Goal: Browse casually

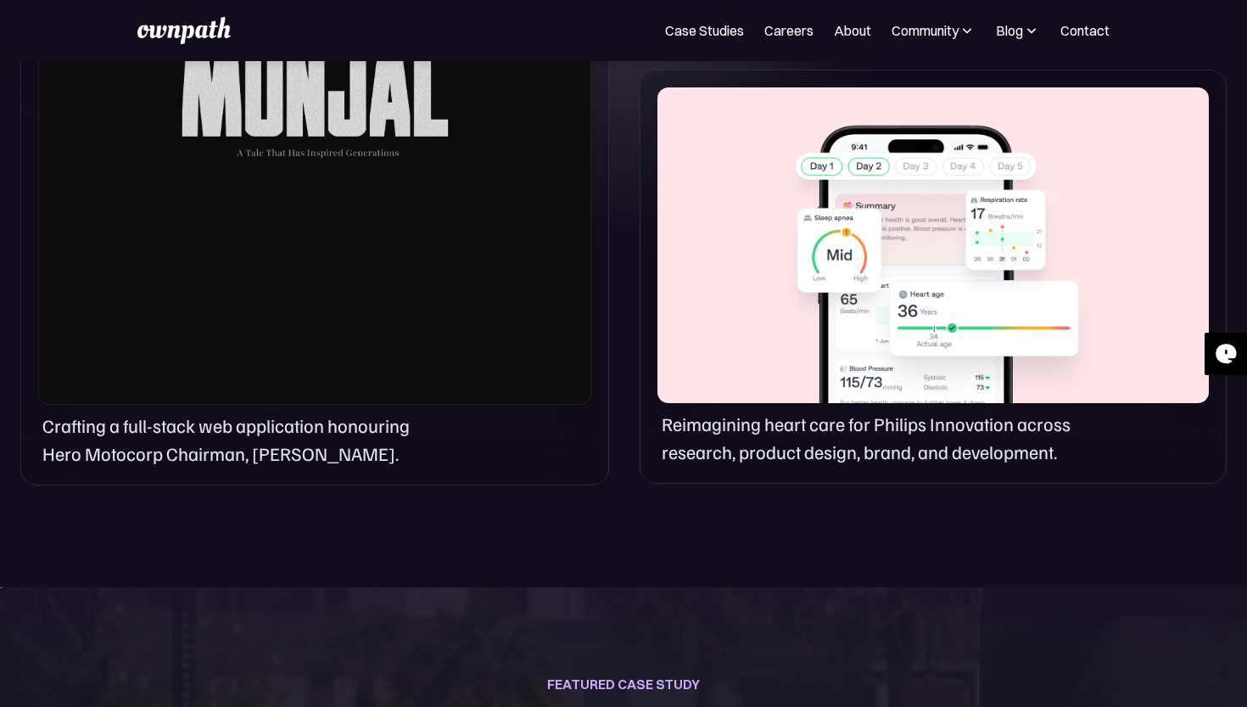
scroll to position [1297, 0]
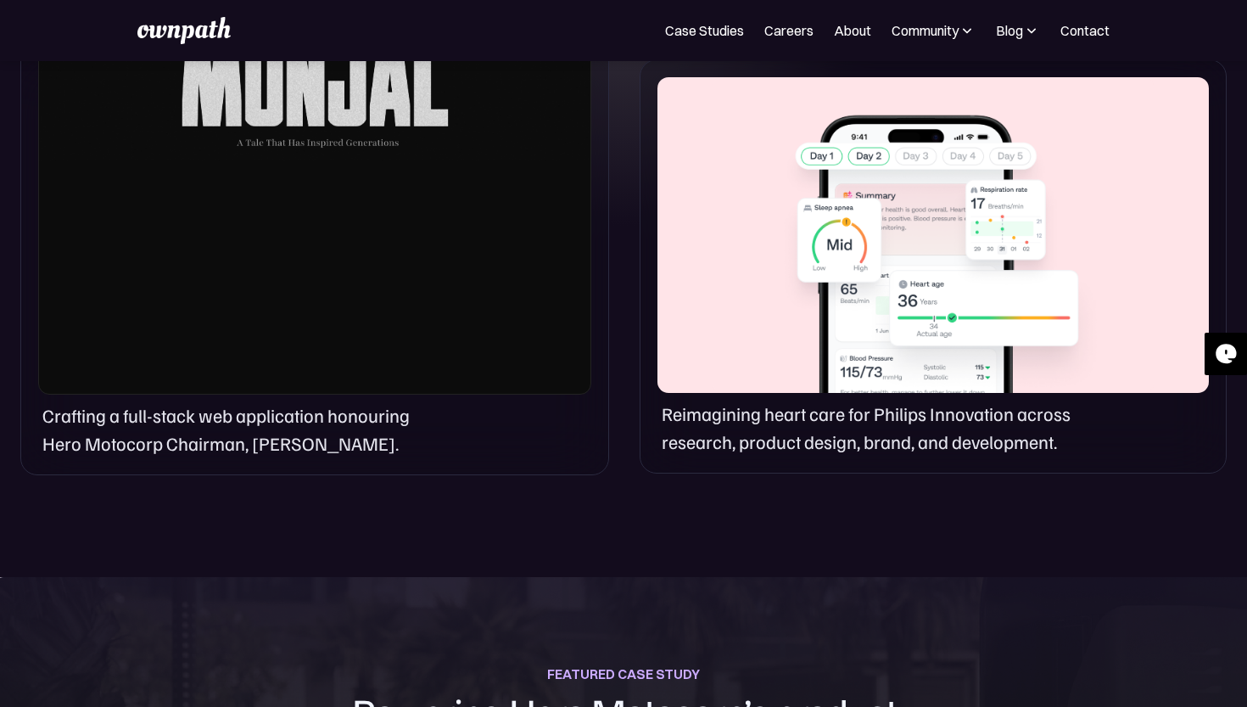
click at [729, 394] on div "Reimagining heart care for Philips Innovation across research, product design, …" at bounding box center [933, 266] width 587 height 414
click at [467, 386] on div at bounding box center [314, 14] width 553 height 762
click at [355, 426] on p "Crafting a full-stack web application honouring Hero Motocorp Chairman, [PERSON…" at bounding box center [239, 429] width 395 height 56
click at [370, 230] on div at bounding box center [314, 14] width 553 height 762
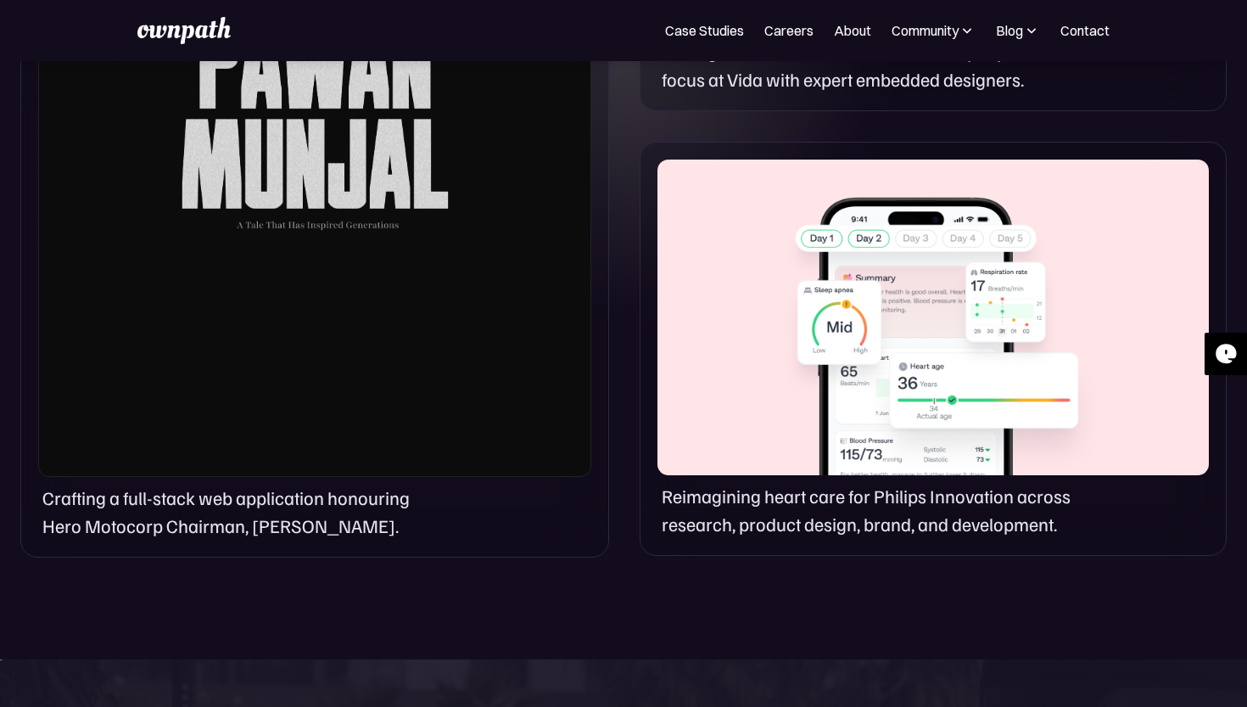
click at [277, 164] on div at bounding box center [314, 96] width 553 height 762
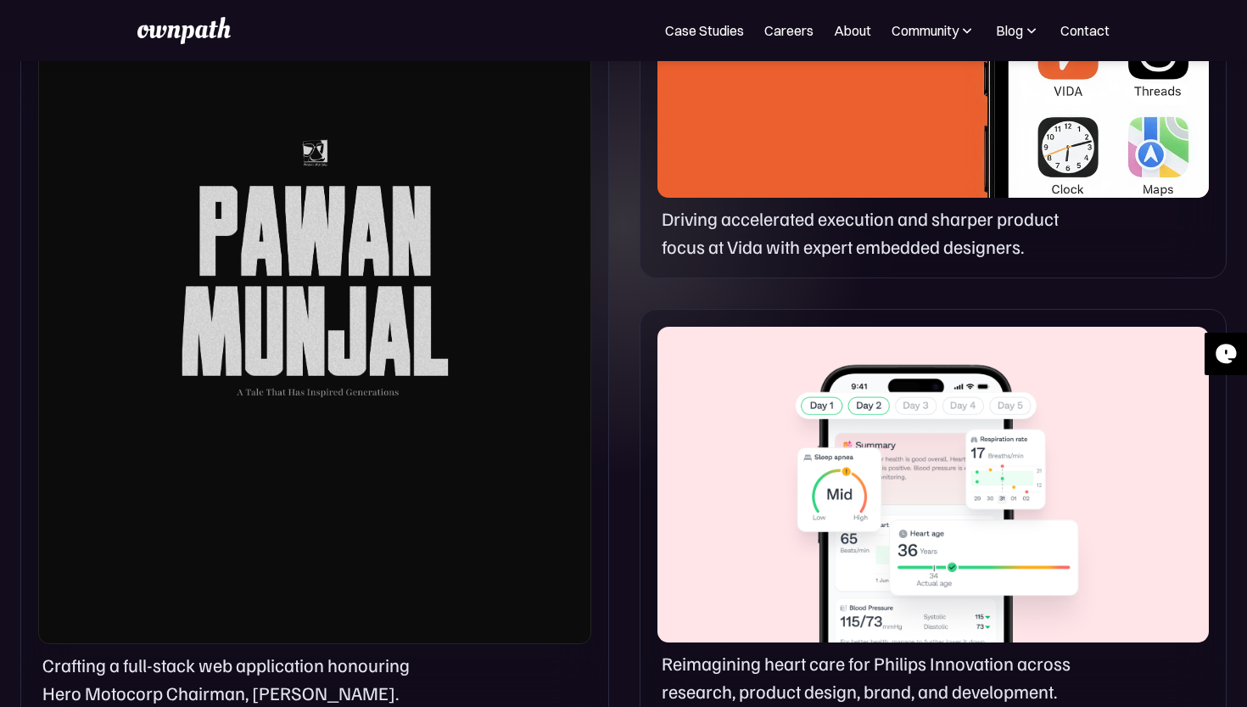
scroll to position [1028, 0]
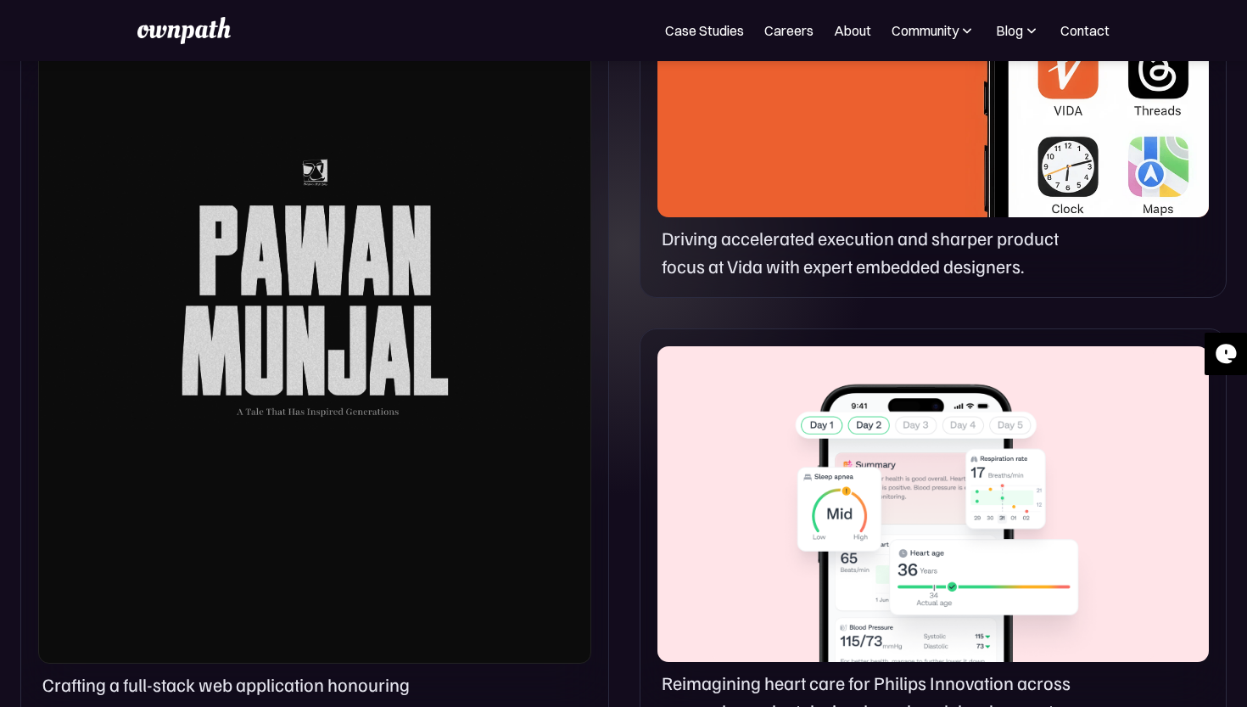
click at [287, 220] on div at bounding box center [314, 283] width 553 height 762
click at [697, 186] on div at bounding box center [932, 60] width 551 height 316
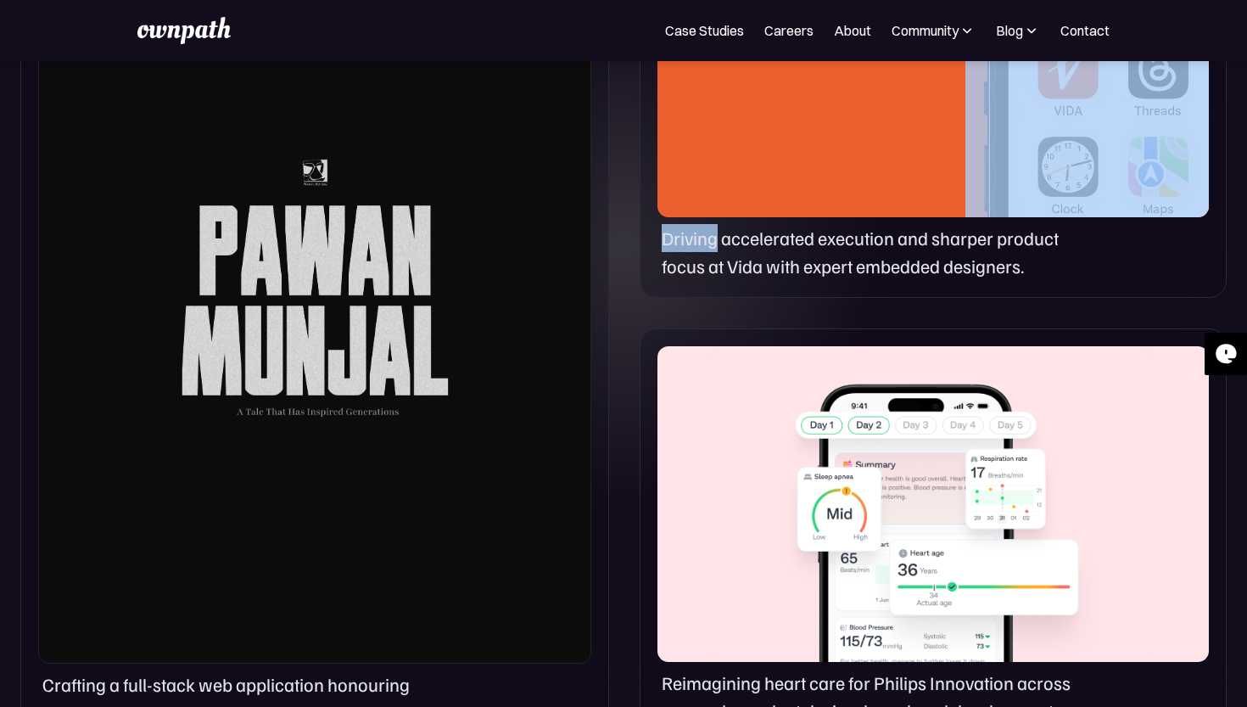
click at [697, 186] on div at bounding box center [932, 60] width 551 height 316
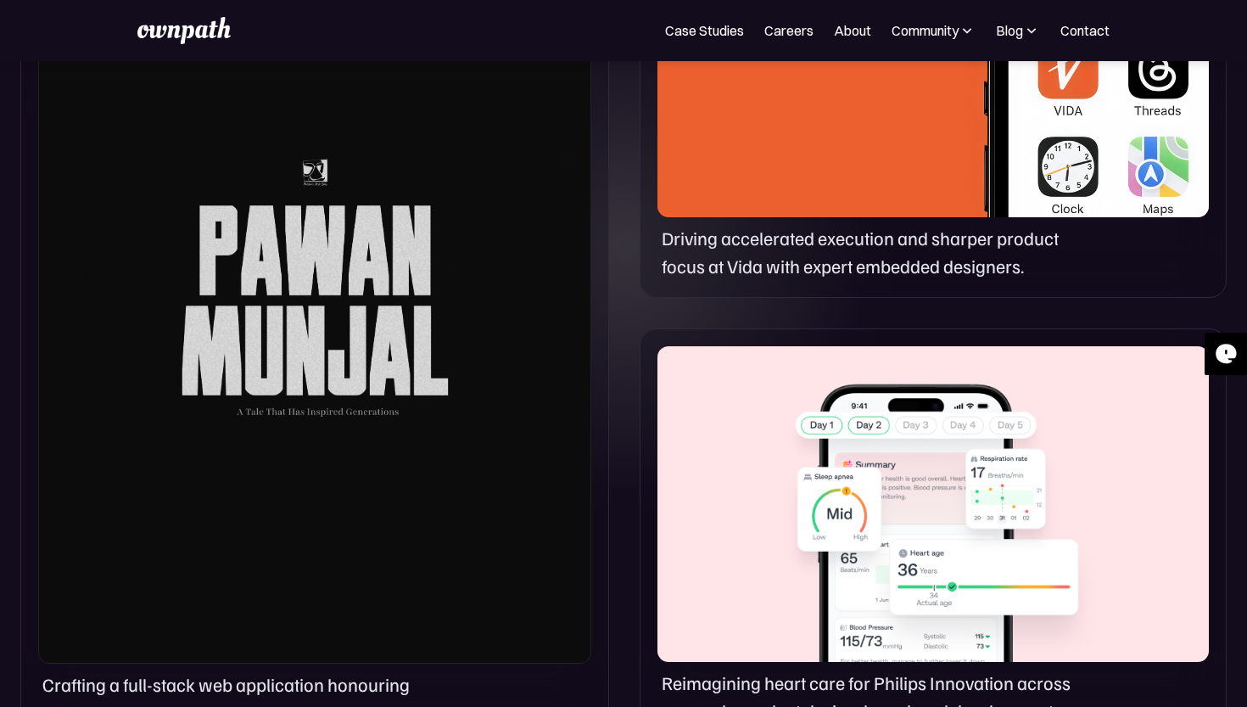
click at [786, 263] on p "Driving accelerated execution and sharper product focus at Vida with expert emb…" at bounding box center [875, 252] width 427 height 56
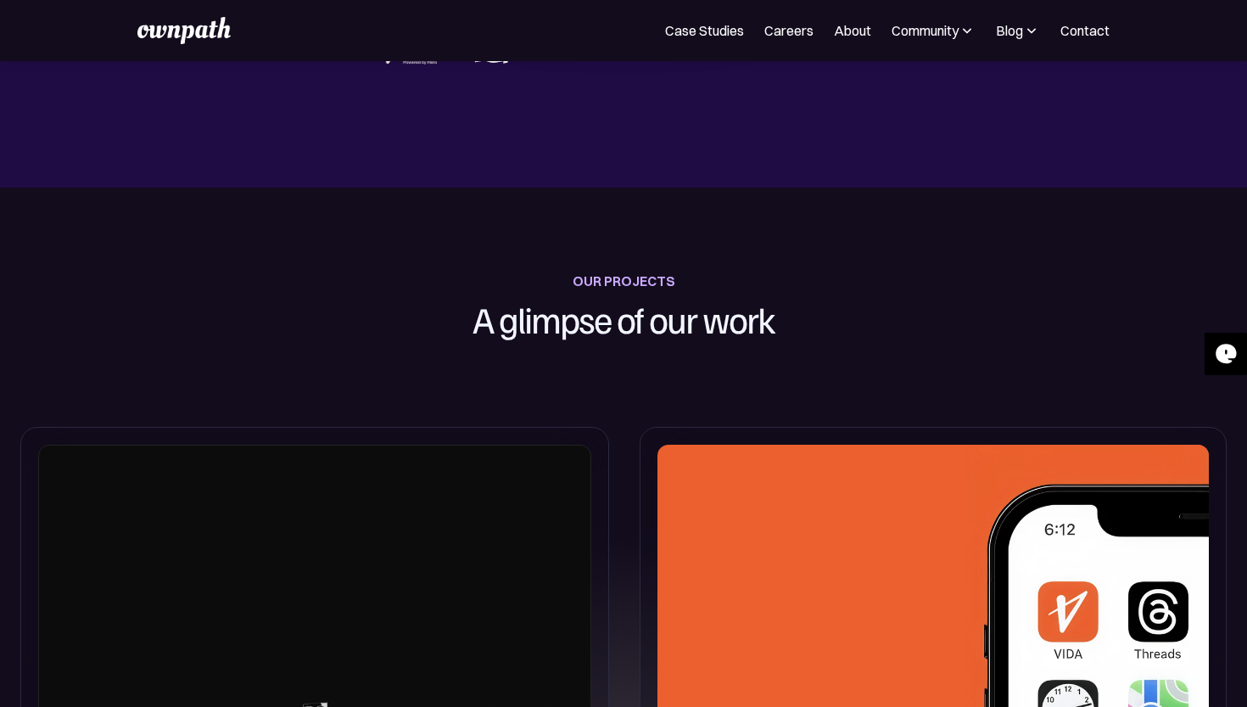
scroll to position [443, 0]
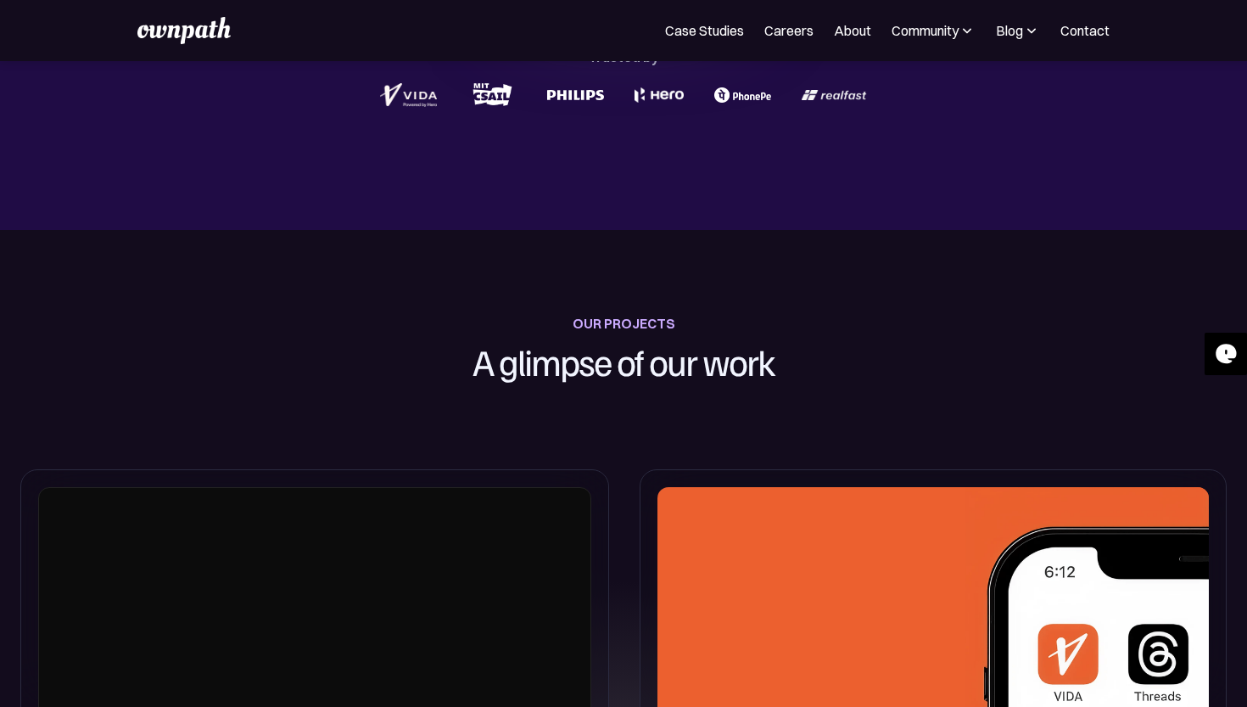
click at [729, 362] on h1 "A glimpse of our work" at bounding box center [624, 361] width 472 height 53
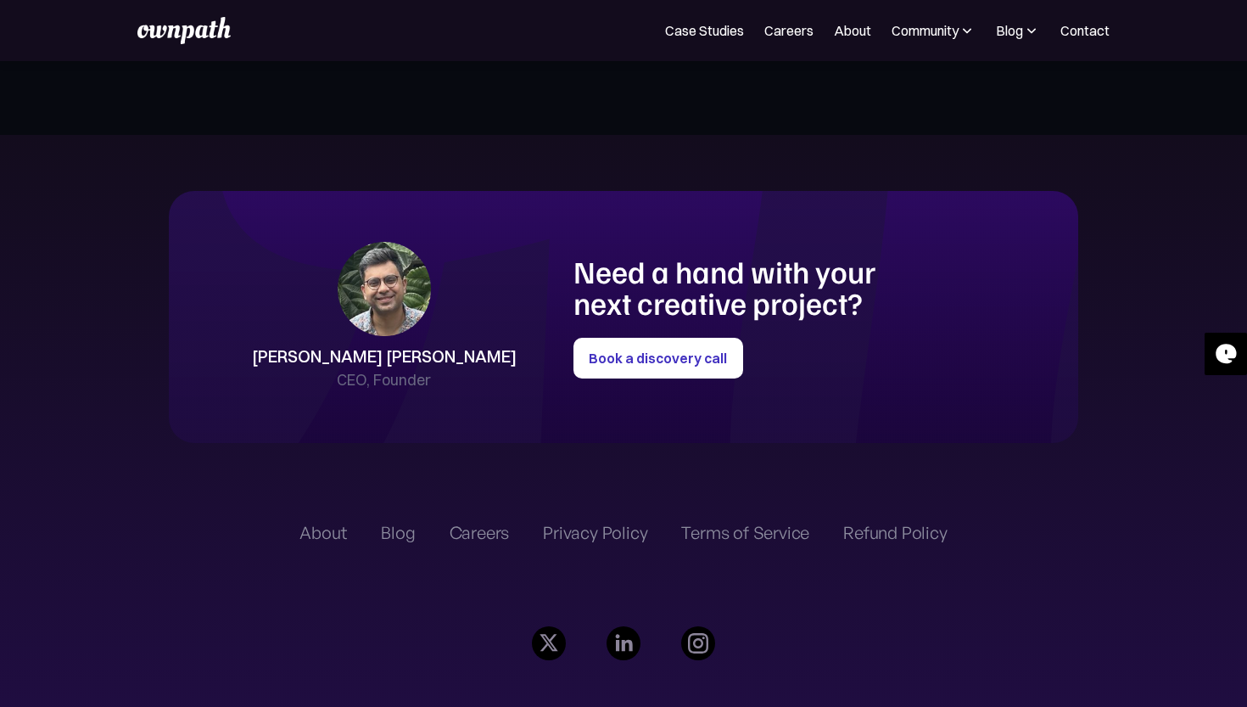
scroll to position [3899, 0]
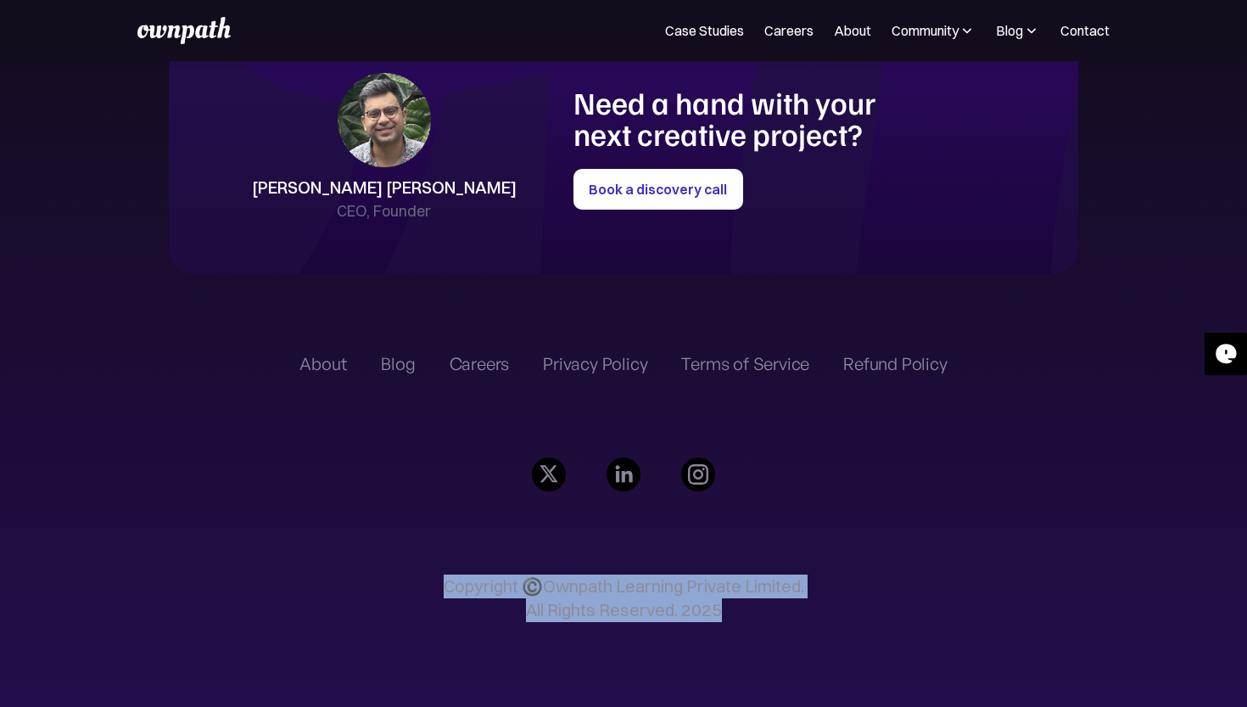
drag, startPoint x: 741, startPoint y: 615, endPoint x: 432, endPoint y: 555, distance: 315.4
click at [432, 555] on div "About Blog Careers Privacy Policy Terms of Service Refund Policy Copyright ©️Ow…" at bounding box center [622, 496] width 647 height 387
copy p "Copyright ©️Ownpath Learning Private Limited. All Rights Reserved. 2025"
